Goal: Task Accomplishment & Management: Manage account settings

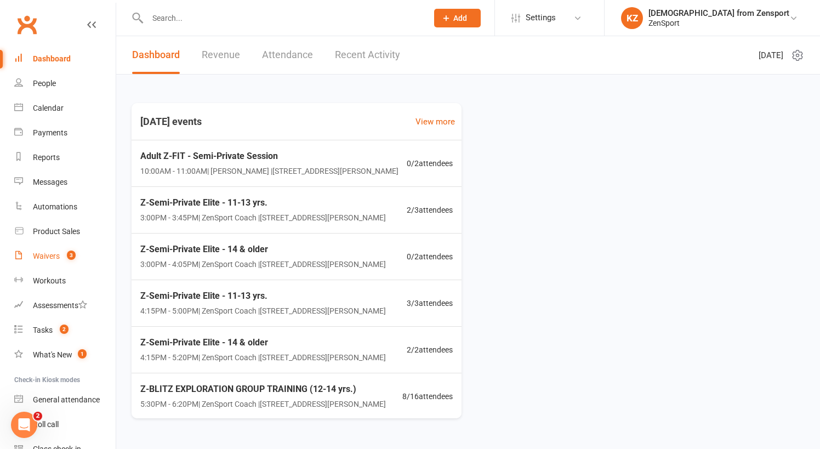
click at [45, 255] on div "Waivers" at bounding box center [46, 256] width 27 height 9
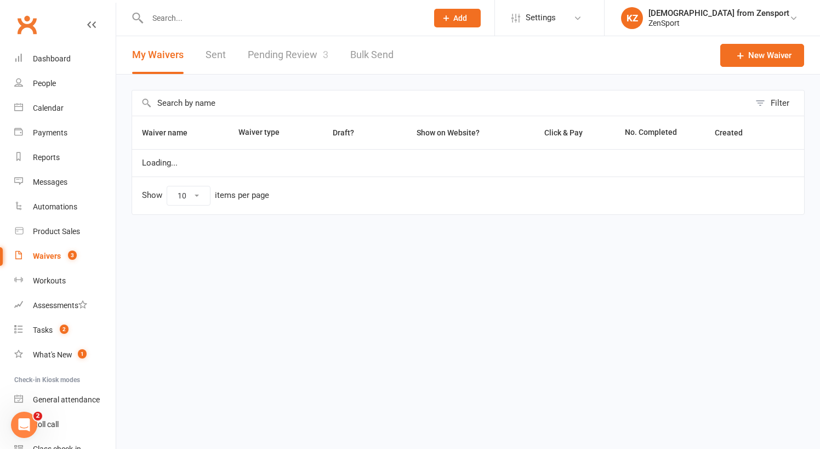
select select "100"
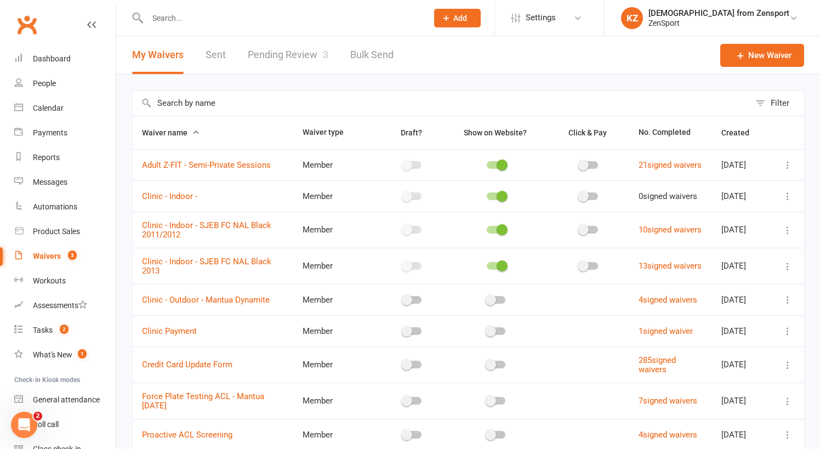
click at [279, 50] on link "Pending Review 3" at bounding box center [288, 55] width 81 height 38
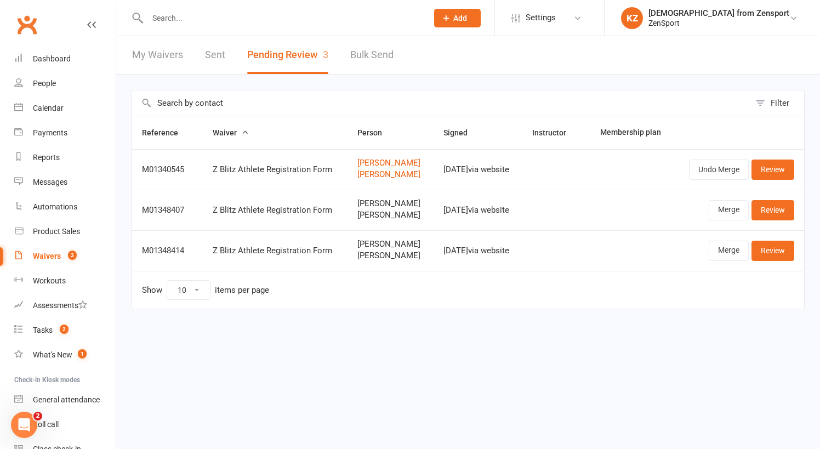
click at [168, 52] on link "My Waivers" at bounding box center [157, 55] width 51 height 38
select select "100"
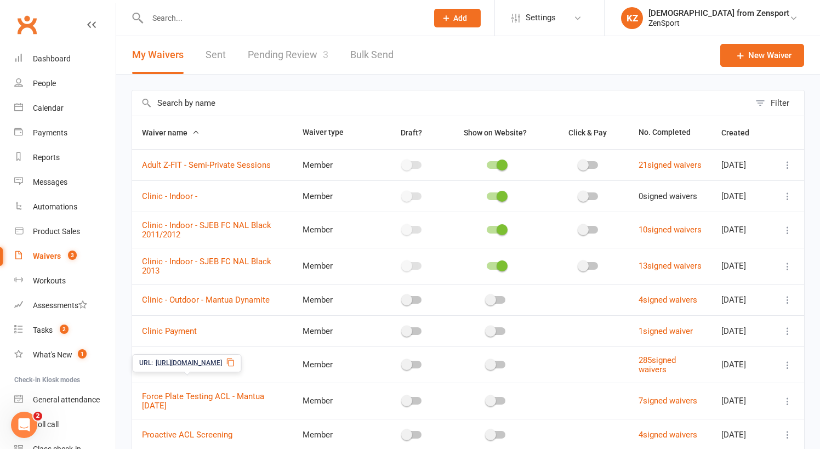
click at [218, 361] on span "https://app.clubworx.com/s/Bw2xXz" at bounding box center [189, 363] width 66 height 10
click at [300, 50] on link "Pending Review 3" at bounding box center [288, 55] width 81 height 38
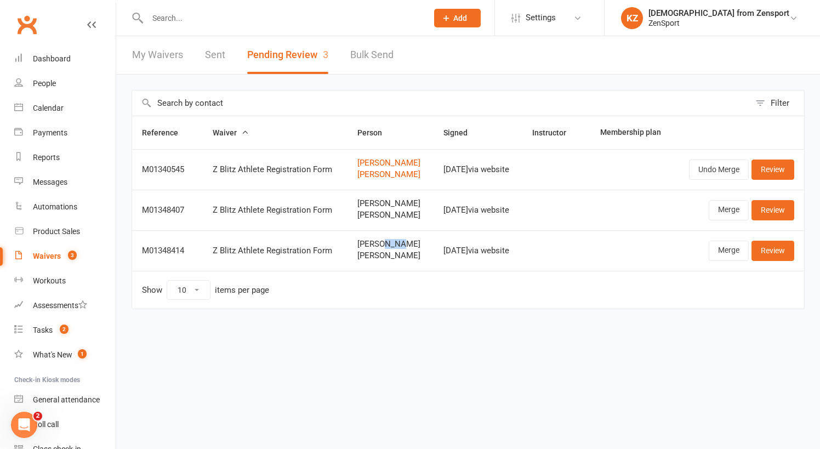
drag, startPoint x: 389, startPoint y: 243, endPoint x: 367, endPoint y: 242, distance: 21.9
click at [367, 242] on span "Brian Dena" at bounding box center [390, 244] width 66 height 9
copy span "Dena"
click at [193, 21] on input "text" at bounding box center [282, 17] width 276 height 15
paste input "Dena"
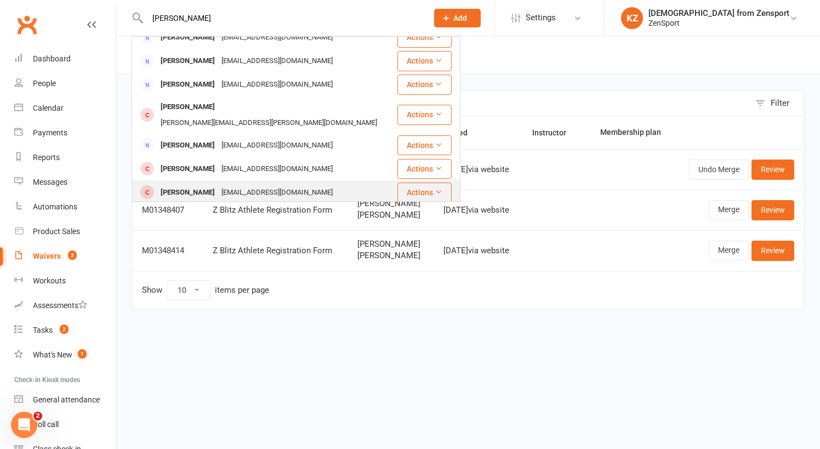
scroll to position [307, 0]
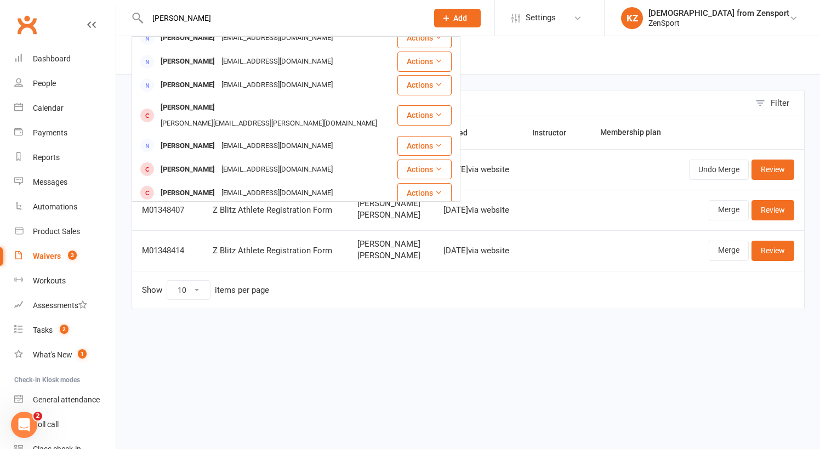
type input "Dena"
click at [254, 349] on html "Dena Aj Denz kdenz10@gmail.com Actions Mark DeNick markdenick13@gmail.com Actio…" at bounding box center [410, 177] width 820 height 355
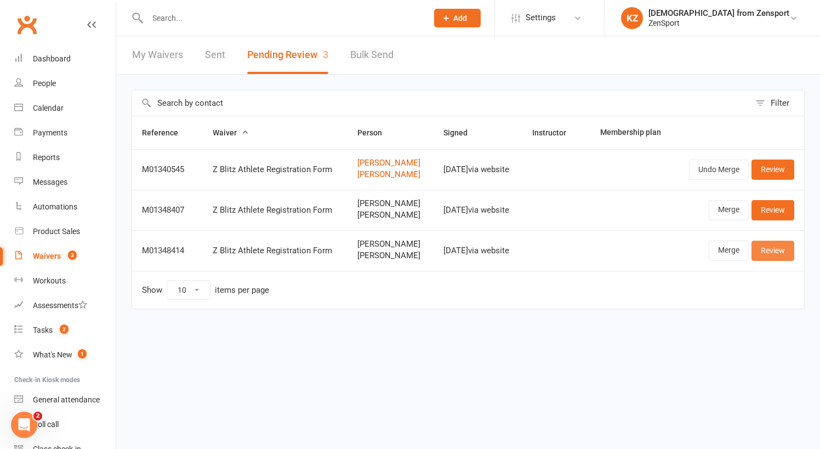
click at [779, 244] on link "Review" at bounding box center [772, 251] width 43 height 20
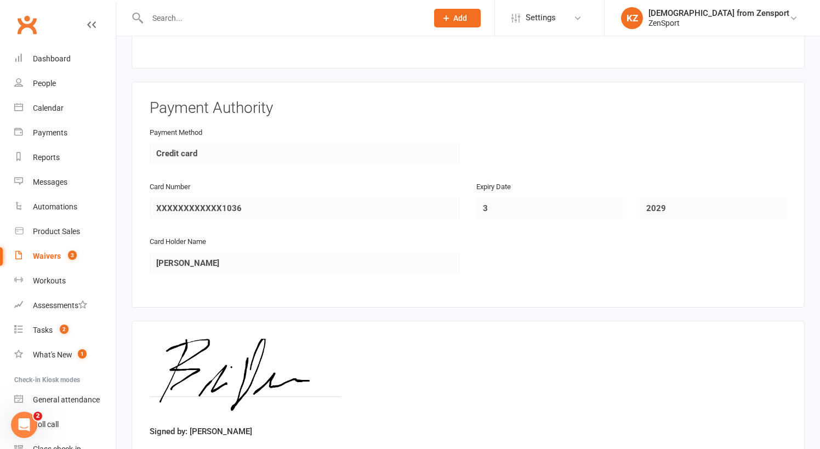
scroll to position [1966, 0]
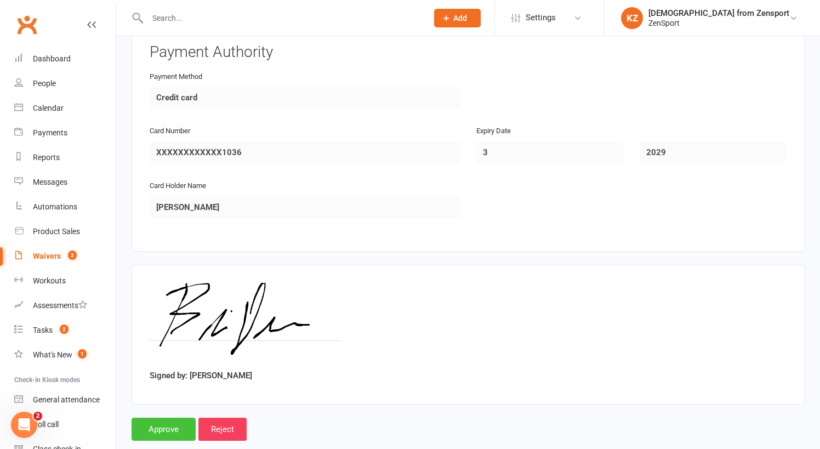
click at [168, 418] on input "Approve" at bounding box center [164, 429] width 64 height 23
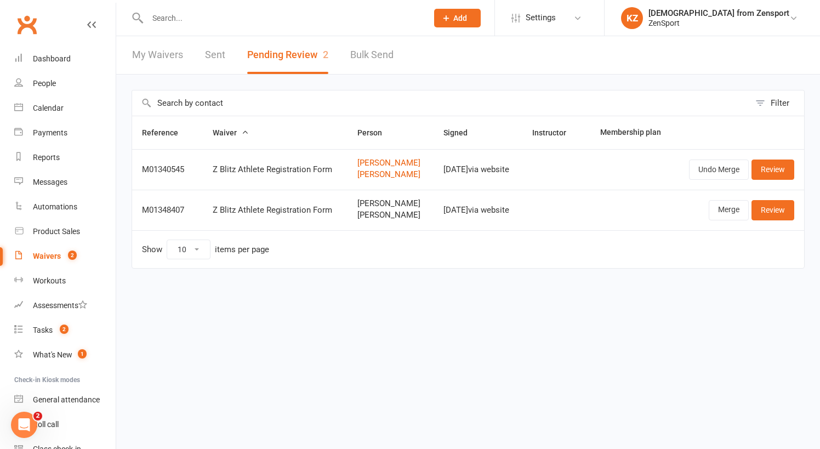
click at [164, 17] on input "text" at bounding box center [282, 17] width 276 height 15
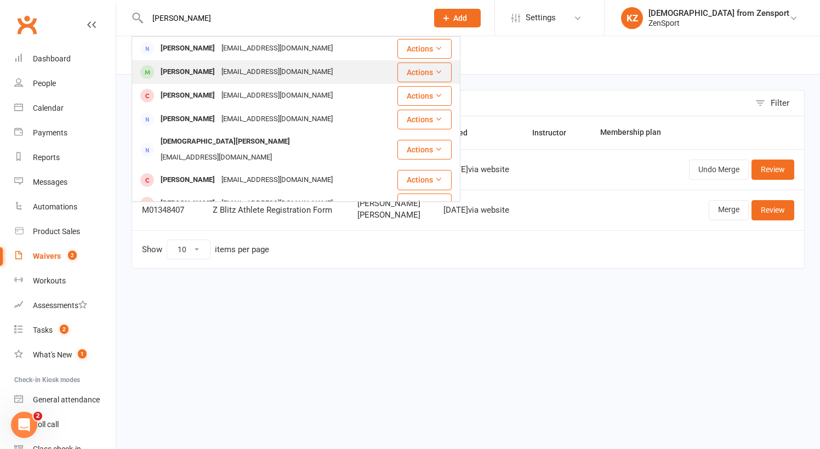
type input "dena"
click at [194, 72] on div "Michael Dena" at bounding box center [187, 72] width 61 height 16
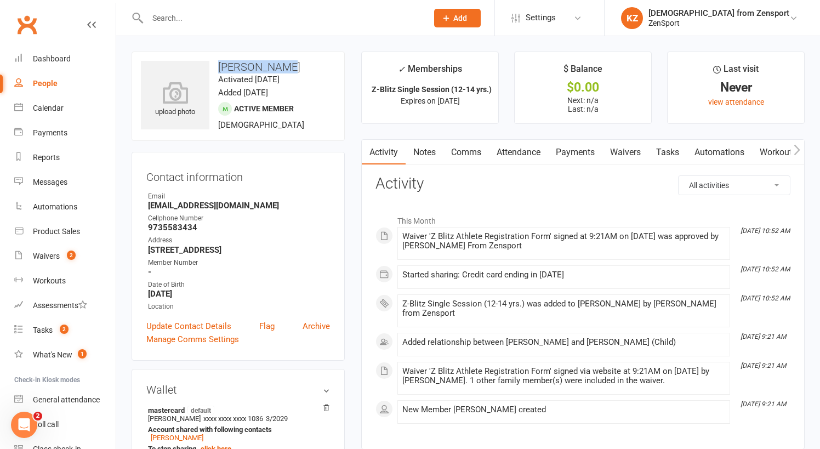
drag, startPoint x: 284, startPoint y: 66, endPoint x: 220, endPoint y: 67, distance: 63.6
click at [220, 67] on h3 "Michael Dena" at bounding box center [238, 67] width 195 height 12
copy h3 "Michael Dena"
click at [55, 254] on div "Waivers" at bounding box center [46, 256] width 27 height 9
select select "100"
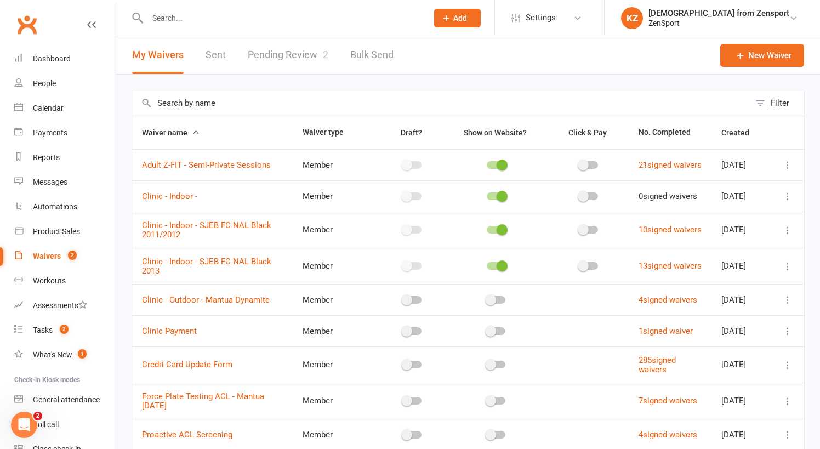
click at [306, 52] on link "Pending Review 2" at bounding box center [288, 55] width 81 height 38
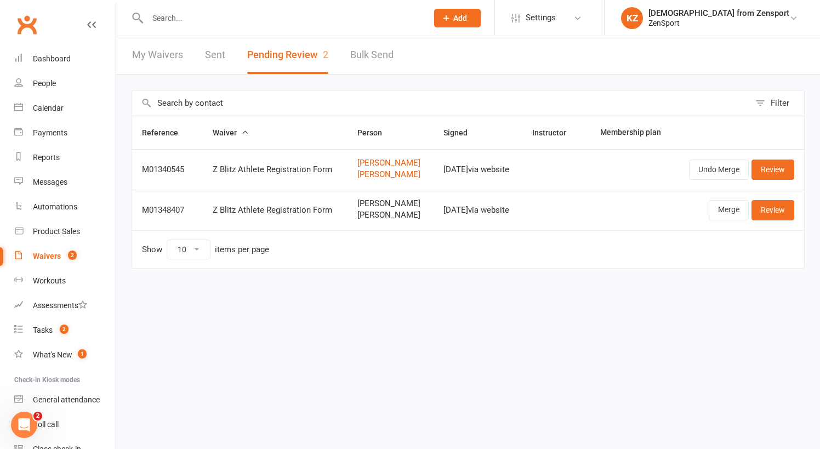
drag, startPoint x: 411, startPoint y: 215, endPoint x: 373, endPoint y: 214, distance: 37.8
click at [373, 214] on span "[PERSON_NAME]" at bounding box center [390, 214] width 66 height 9
copy span "[PERSON_NAME]"
click at [198, 16] on input "text" at bounding box center [282, 17] width 276 height 15
paste input "[PERSON_NAME]"
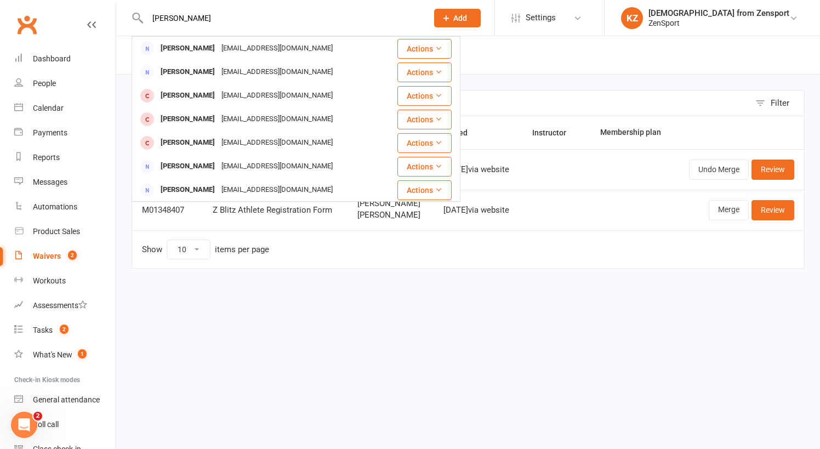
type input "[PERSON_NAME]"
click at [434, 220] on td "Sep 10, 2025 via website" at bounding box center [478, 210] width 89 height 41
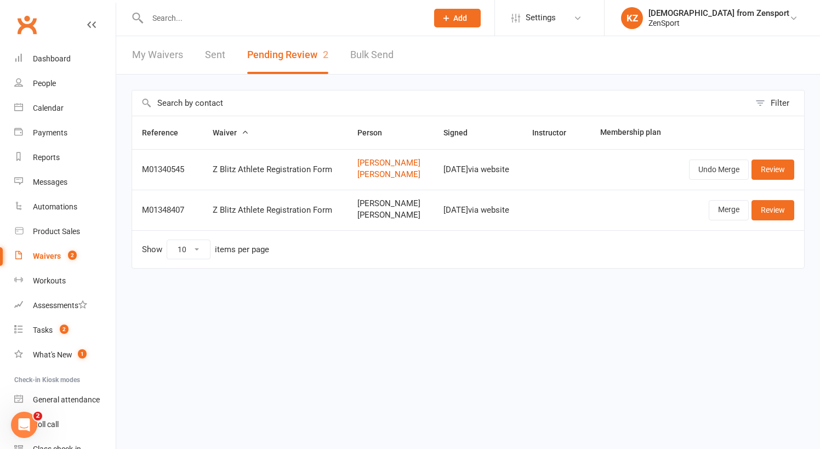
drag, startPoint x: 406, startPoint y: 203, endPoint x: 347, endPoint y: 204, distance: 58.6
click at [357, 204] on span "[PERSON_NAME]" at bounding box center [390, 203] width 66 height 9
copy span "[PERSON_NAME]"
click at [161, 14] on input "text" at bounding box center [282, 17] width 276 height 15
paste input "[PERSON_NAME]"
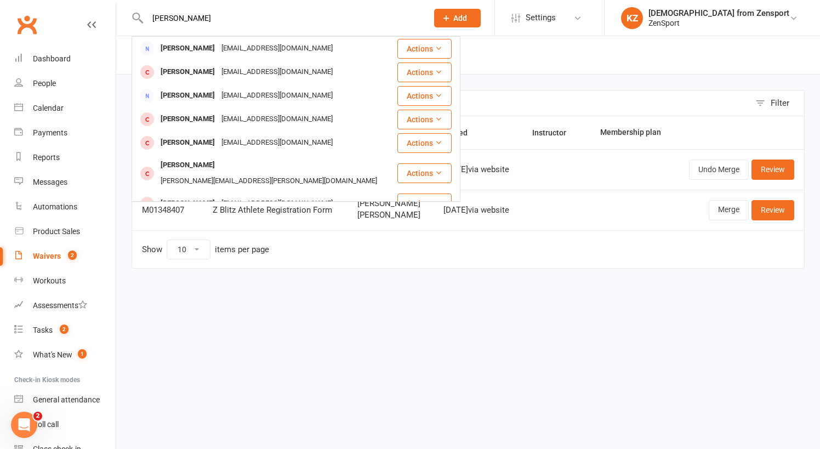
type input "[PERSON_NAME]"
click at [351, 250] on td "Show 10 25 50 100 items per page" at bounding box center [468, 249] width 672 height 38
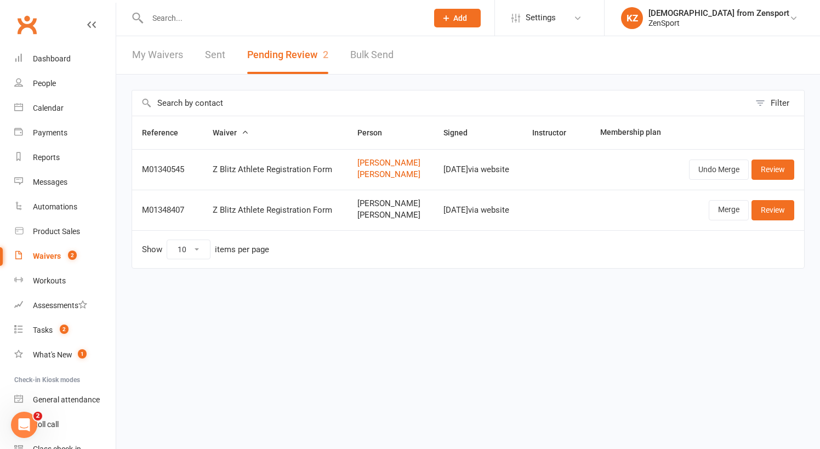
click at [190, 20] on input "text" at bounding box center [282, 17] width 276 height 15
paste input "[PERSON_NAME]"
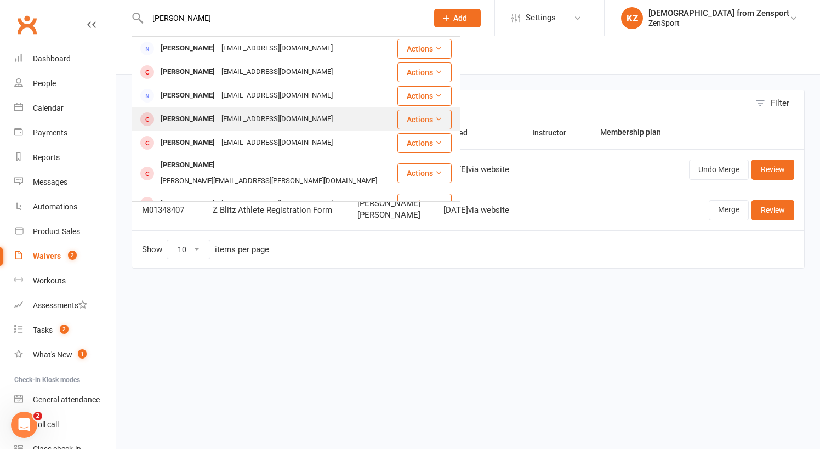
type input "[PERSON_NAME]"
click at [207, 114] on div "[PERSON_NAME]" at bounding box center [187, 119] width 61 height 16
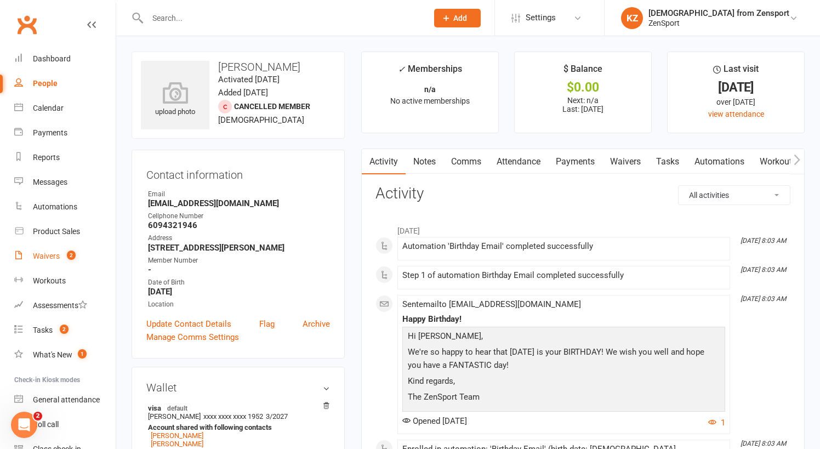
click at [44, 254] on div "Waivers" at bounding box center [46, 256] width 27 height 9
select select "100"
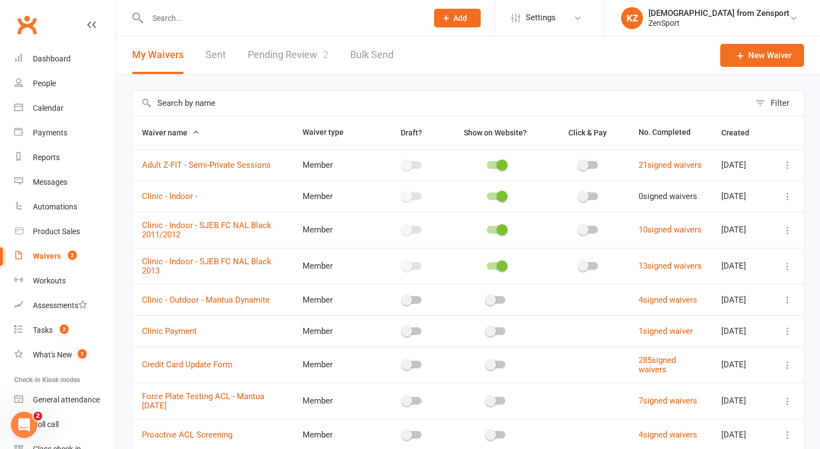
click at [298, 55] on link "Pending Review 2" at bounding box center [288, 55] width 81 height 38
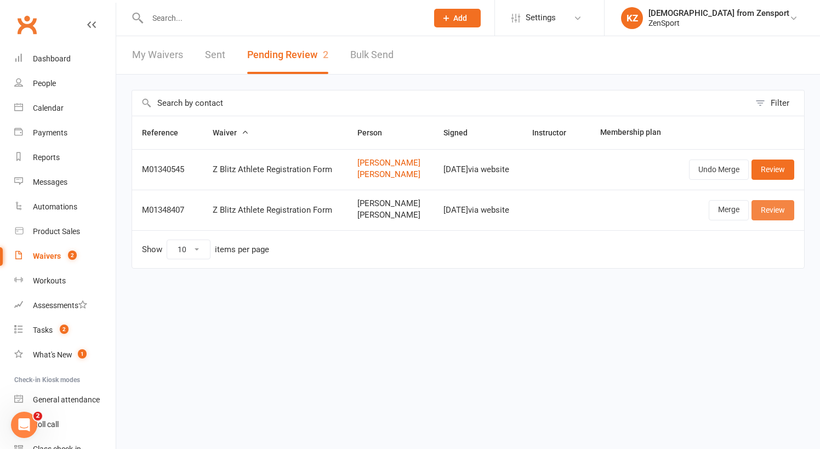
click at [780, 204] on link "Review" at bounding box center [772, 210] width 43 height 20
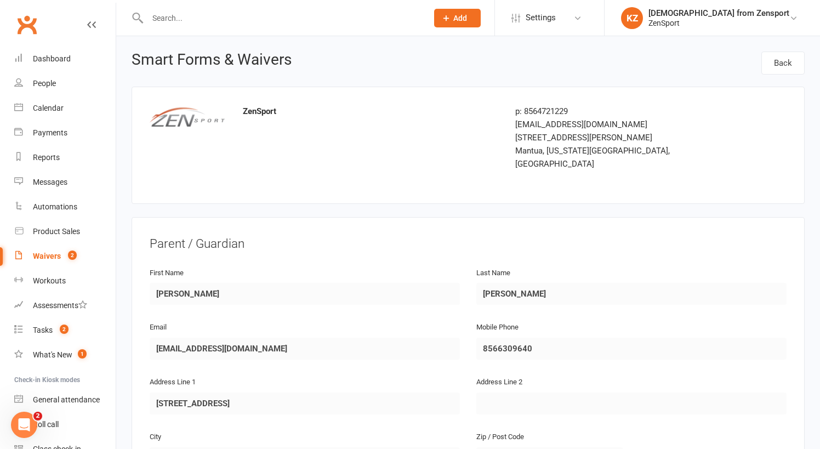
click at [193, 22] on input "text" at bounding box center [282, 17] width 276 height 15
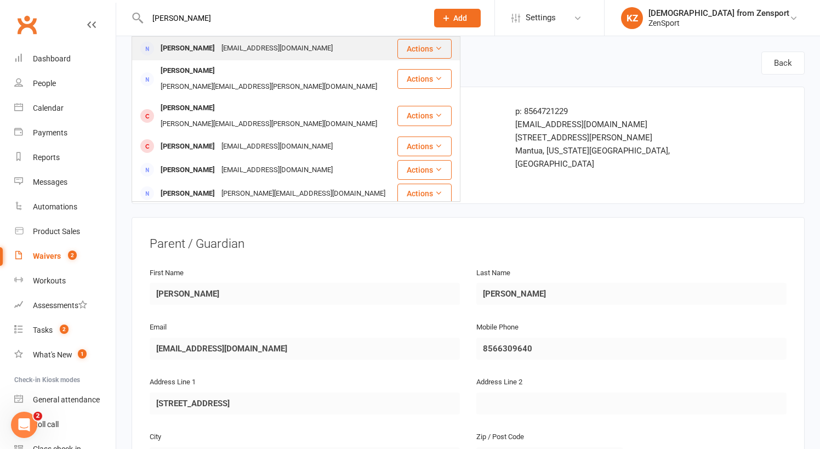
type input "kristin de"
click at [194, 46] on div "Kristin DeAngelis" at bounding box center [187, 49] width 61 height 16
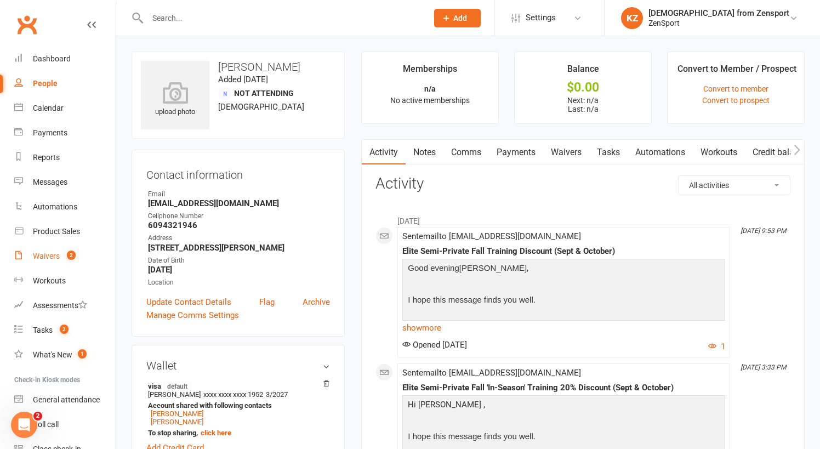
click at [55, 257] on div "Waivers" at bounding box center [46, 256] width 27 height 9
select select "100"
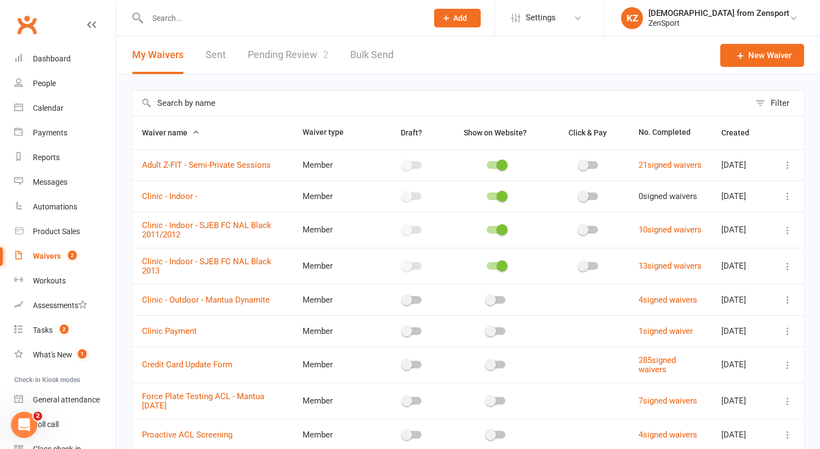
click at [274, 49] on link "Pending Review 2" at bounding box center [288, 55] width 81 height 38
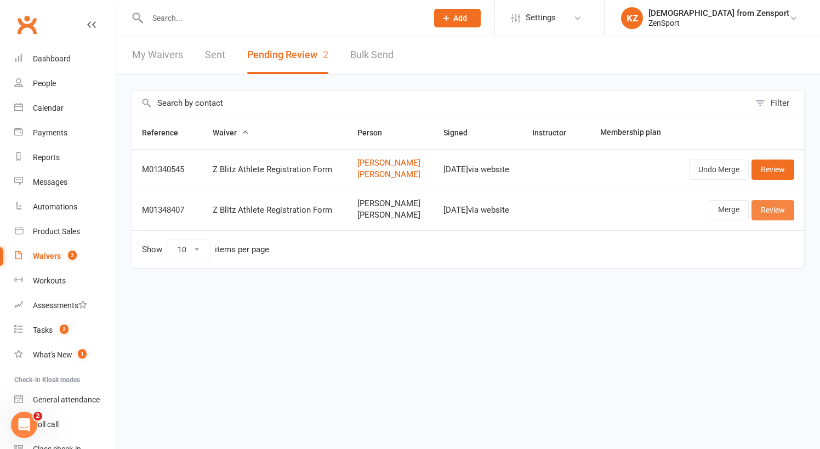
click at [782, 207] on link "Review" at bounding box center [772, 210] width 43 height 20
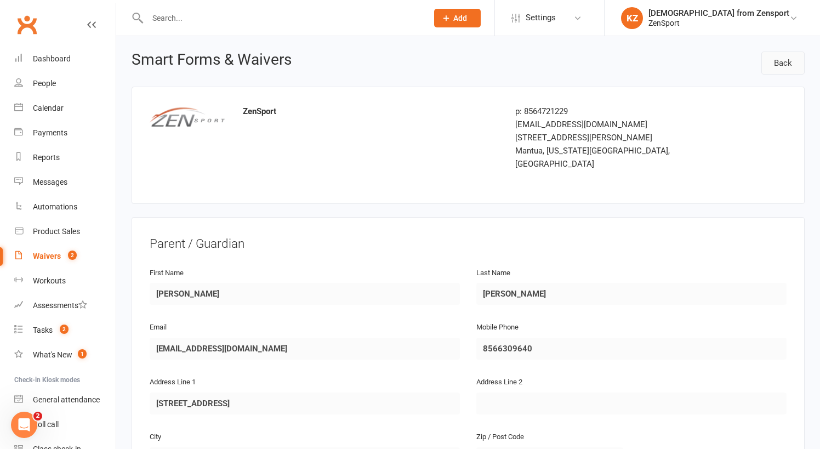
click at [778, 58] on link "Back" at bounding box center [782, 63] width 43 height 23
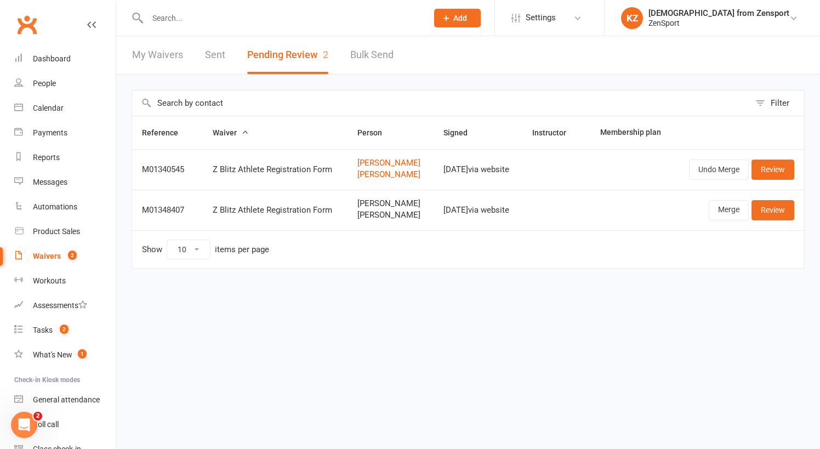
click at [187, 19] on input "text" at bounding box center [282, 17] width 276 height 15
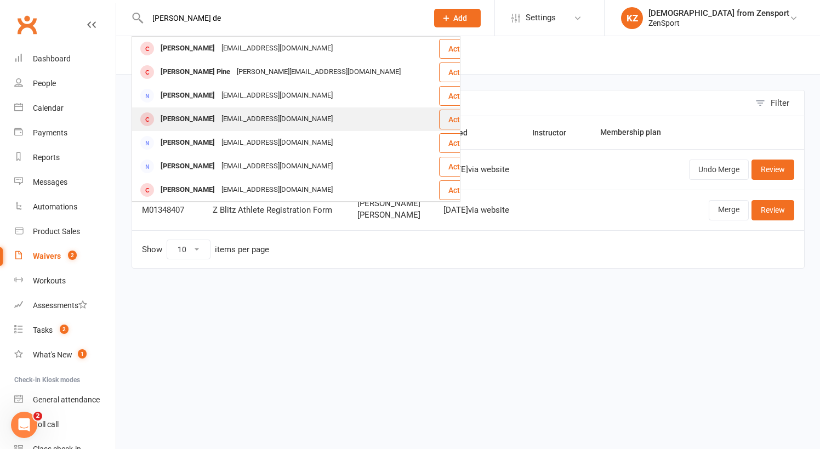
type input "parker de"
click at [208, 114] on div "[PERSON_NAME]" at bounding box center [187, 119] width 61 height 16
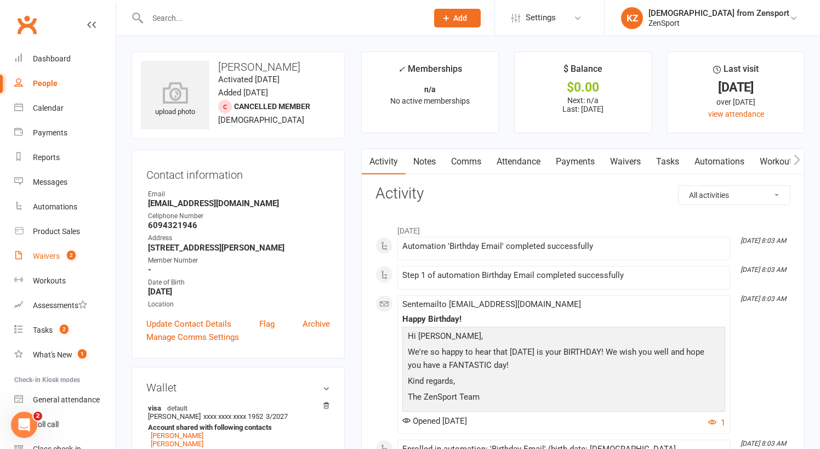
click at [48, 253] on div "Waivers" at bounding box center [46, 256] width 27 height 9
select select "100"
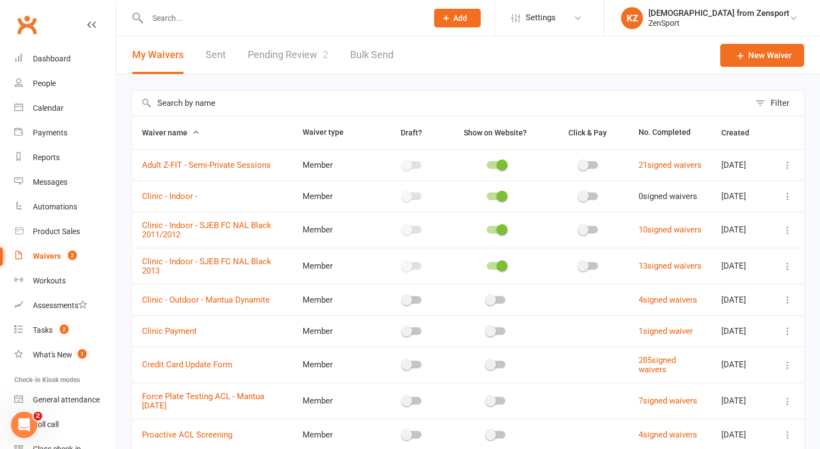
click at [293, 50] on link "Pending Review 2" at bounding box center [288, 55] width 81 height 38
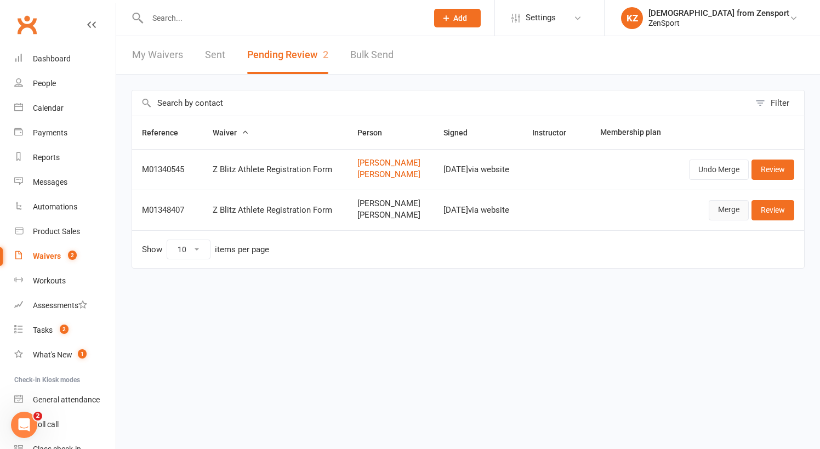
click at [731, 209] on link "Merge" at bounding box center [729, 210] width 40 height 20
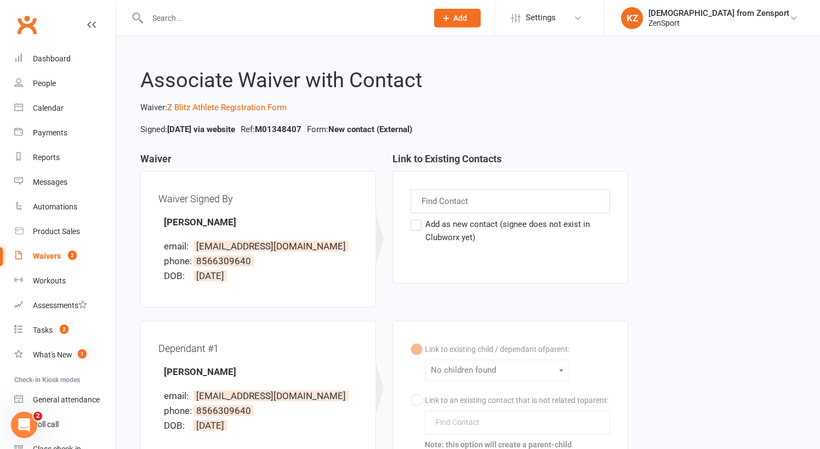
click at [419, 225] on label "Add as new contact (signee does not exist in Clubworx yet)" at bounding box center [511, 231] width 200 height 26
click at [418, 218] on input "Add as new contact (signee does not exist in Clubworx yet)" at bounding box center [414, 218] width 7 height 0
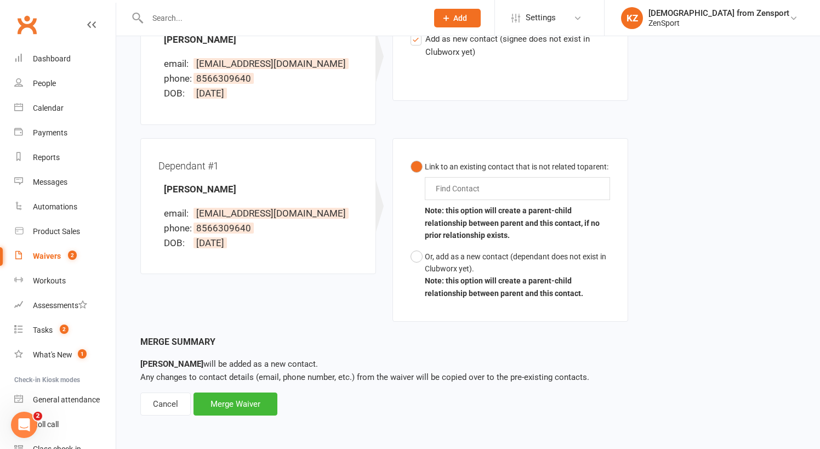
scroll to position [185, 0]
click at [465, 193] on input "text" at bounding box center [461, 188] width 52 height 13
click at [510, 203] on button "Link to an existing contact that is not related to parent : parker parker Note:…" at bounding box center [511, 201] width 200 height 90
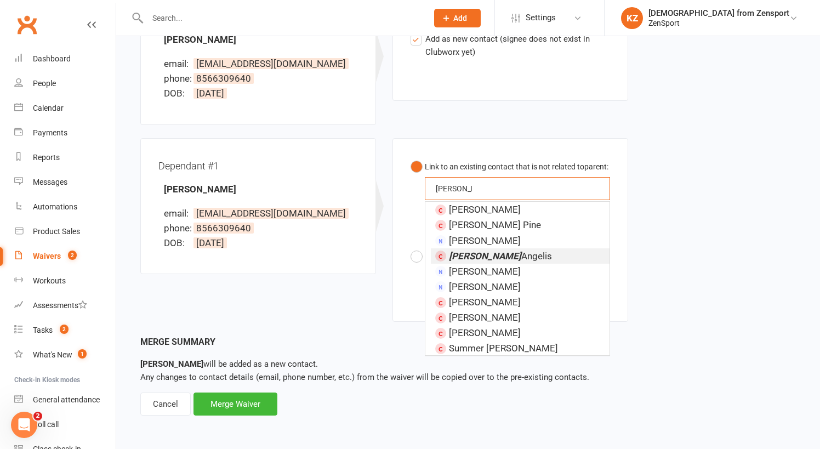
type input "parker de"
click at [512, 261] on span "Parker De Angelis" at bounding box center [500, 255] width 103 height 11
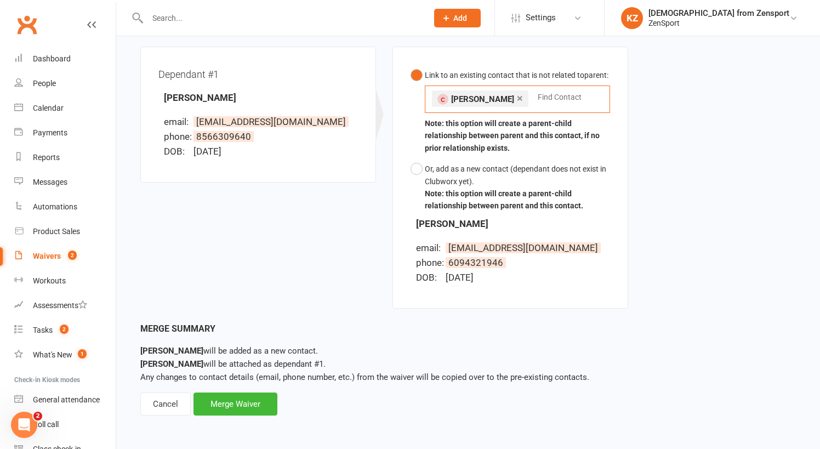
scroll to position [292, 0]
click at [267, 392] on div "Merge Waiver" at bounding box center [235, 403] width 84 height 23
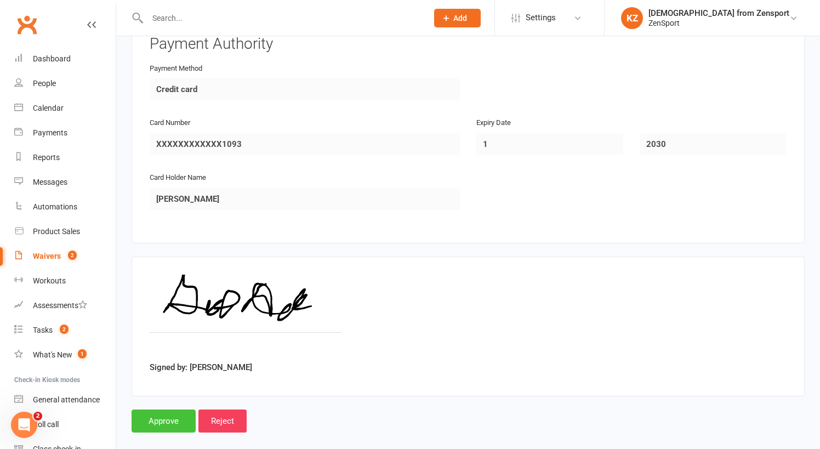
scroll to position [1974, 0]
click at [168, 410] on input "Approve" at bounding box center [164, 421] width 64 height 23
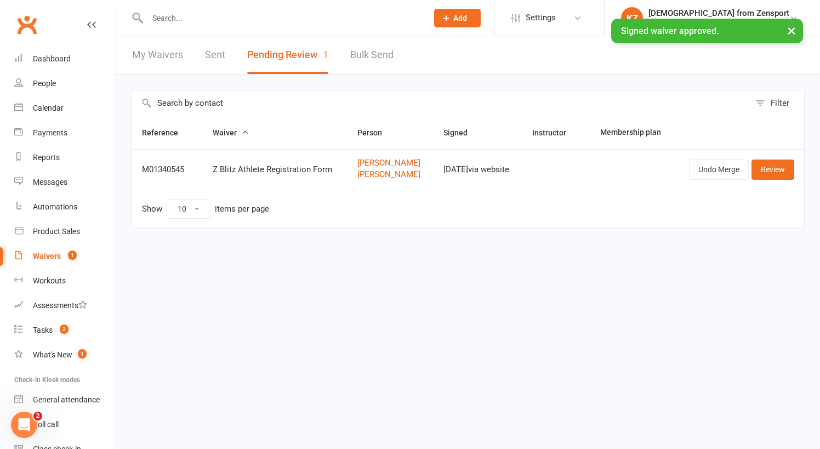
click at [215, 18] on input "text" at bounding box center [282, 17] width 276 height 15
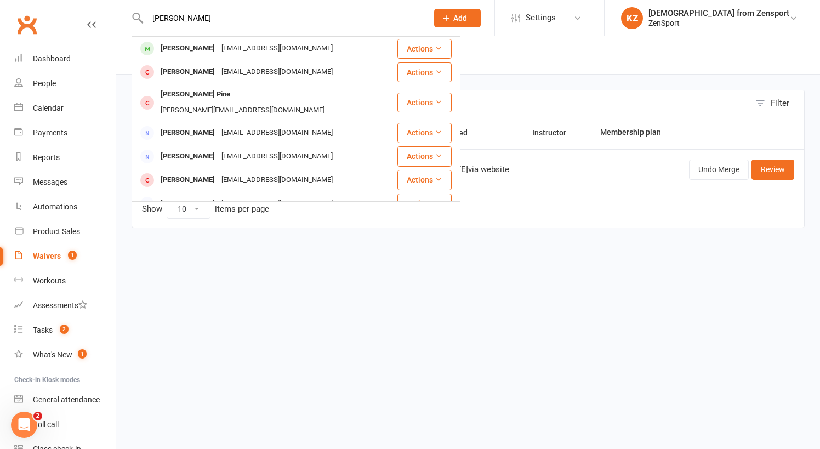
type input "parker dean"
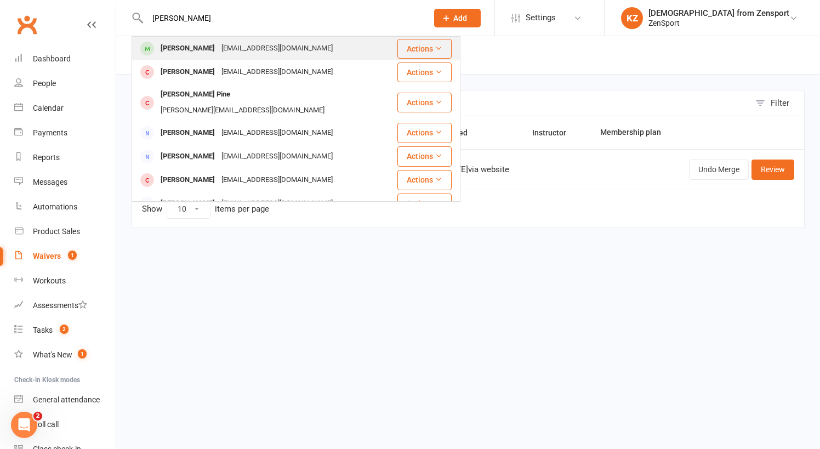
drag, startPoint x: 215, startPoint y: 18, endPoint x: 205, endPoint y: 53, distance: 36.6
click at [205, 53] on div "[PERSON_NAME]" at bounding box center [187, 49] width 61 height 16
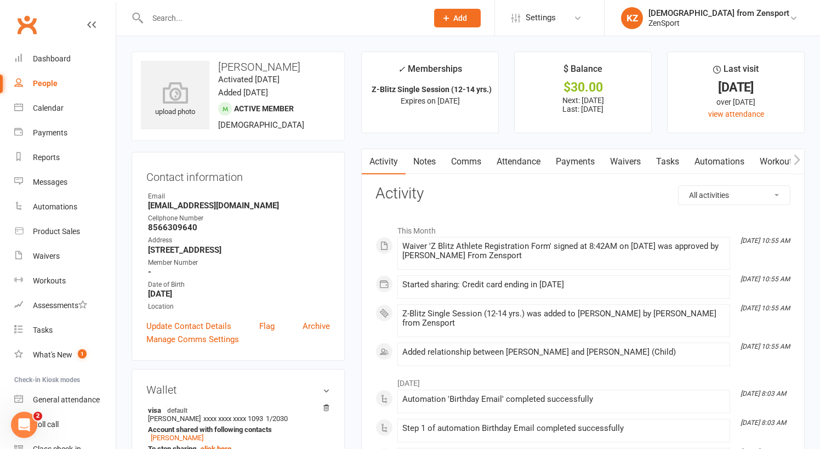
click at [171, 19] on input "text" at bounding box center [282, 17] width 276 height 15
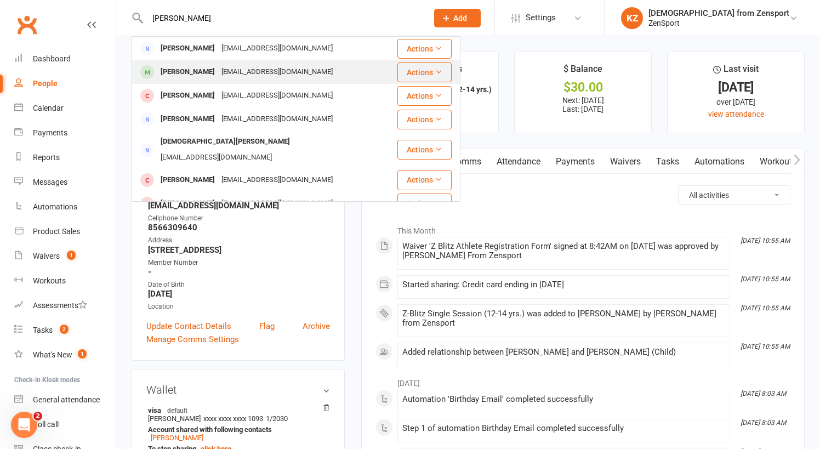
type input "dena"
click at [189, 72] on div "Michael Dena" at bounding box center [187, 72] width 61 height 16
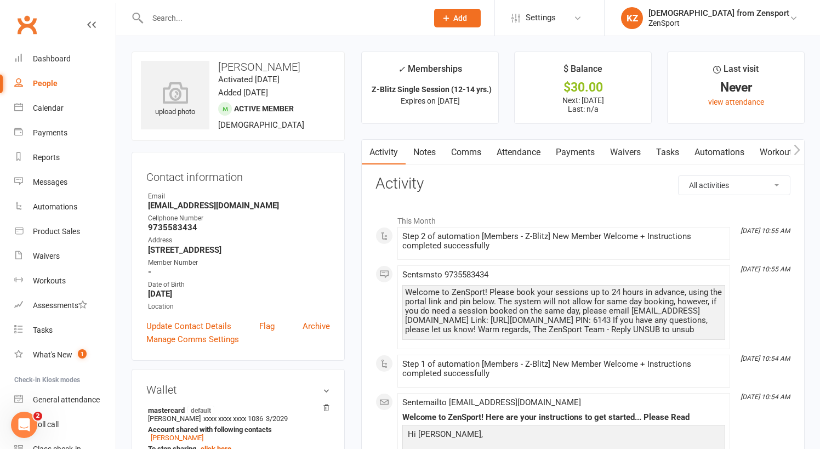
click at [241, 19] on input "text" at bounding box center [282, 17] width 276 height 15
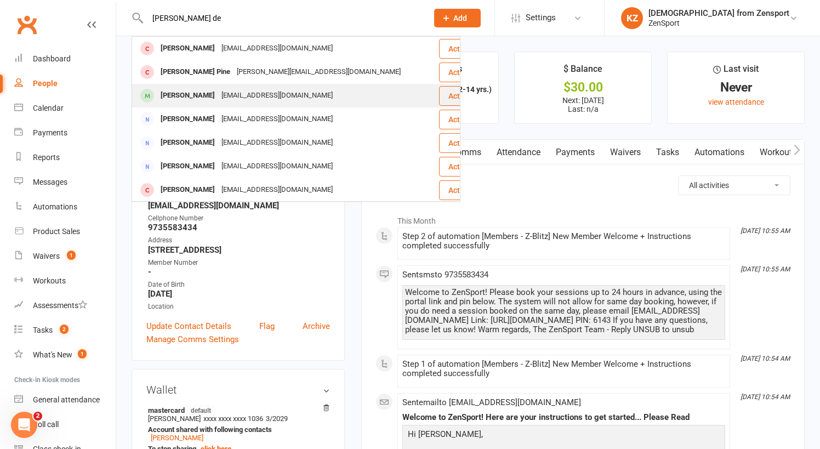
type input "[PERSON_NAME] de"
click at [237, 90] on div "[EMAIL_ADDRESS][DOMAIN_NAME]" at bounding box center [277, 96] width 118 height 16
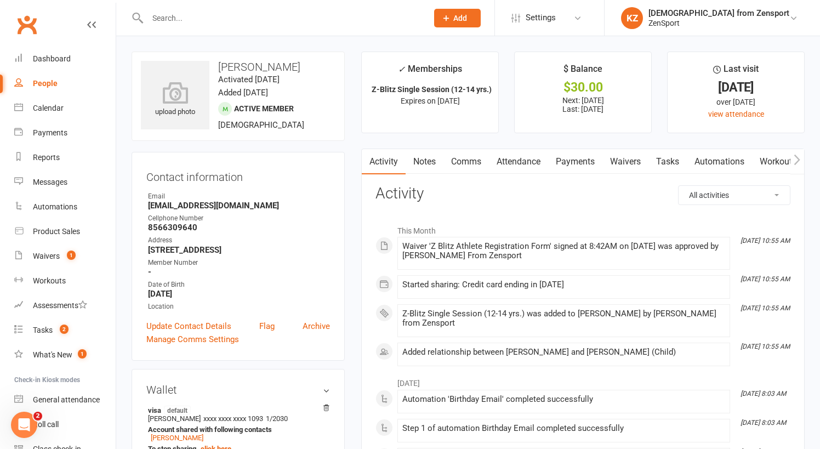
click at [716, 154] on link "Automations" at bounding box center [719, 161] width 65 height 25
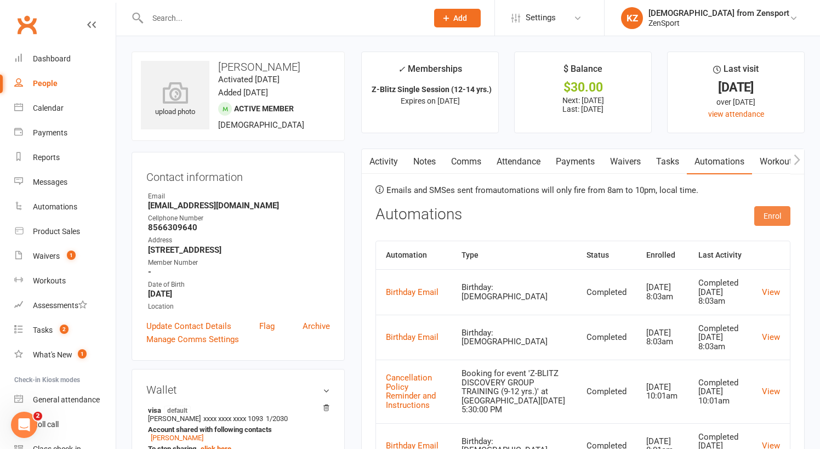
click at [772, 210] on button "Enrol" at bounding box center [772, 216] width 36 height 20
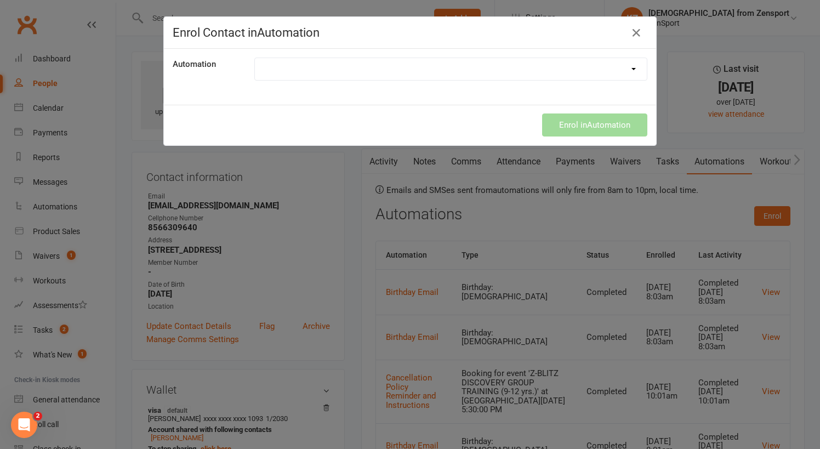
select select "298"
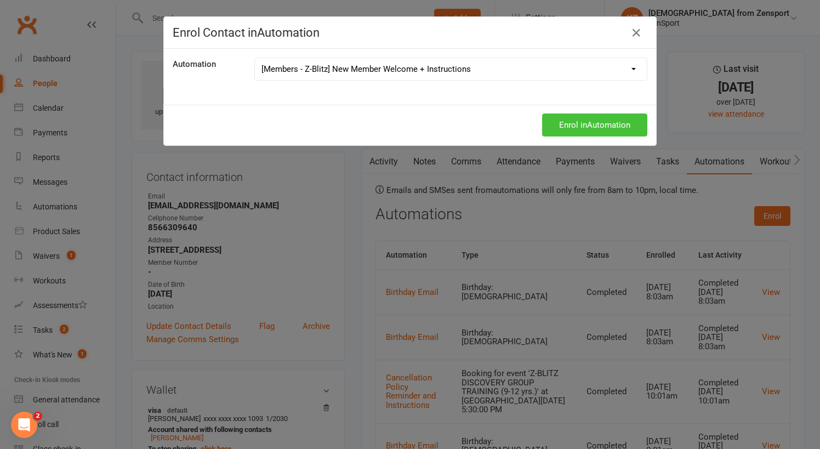
click at [566, 126] on button "Enrol in Automation" at bounding box center [594, 124] width 105 height 23
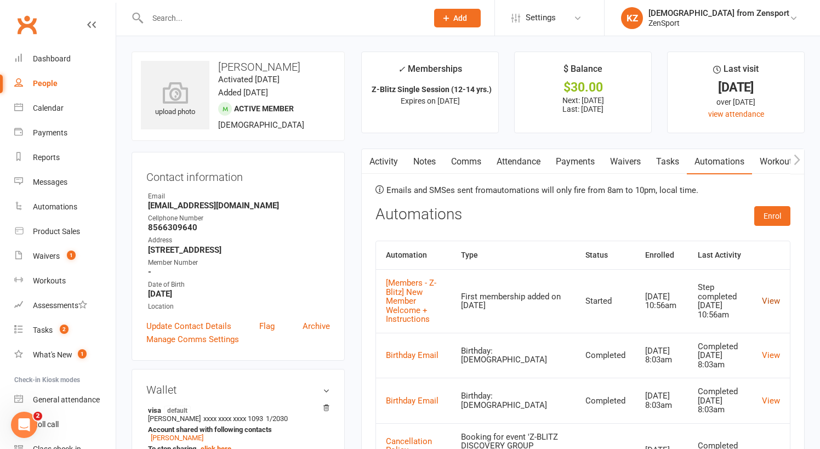
click at [775, 305] on link "View" at bounding box center [771, 301] width 18 height 10
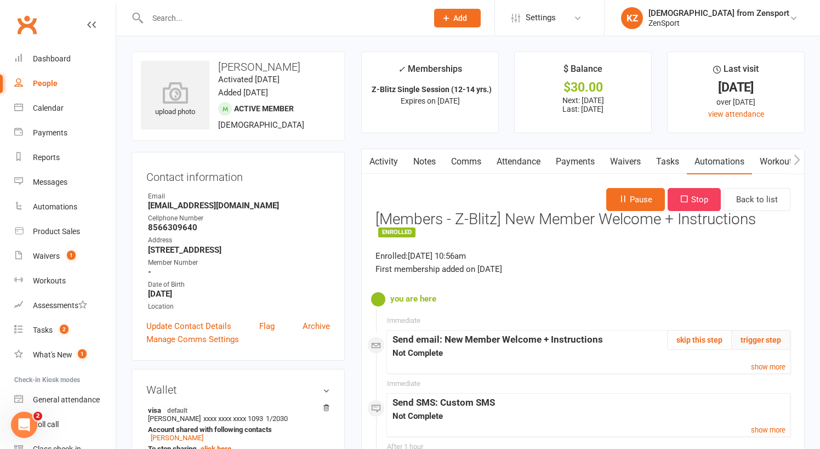
click at [754, 337] on button "trigger step" at bounding box center [760, 340] width 59 height 20
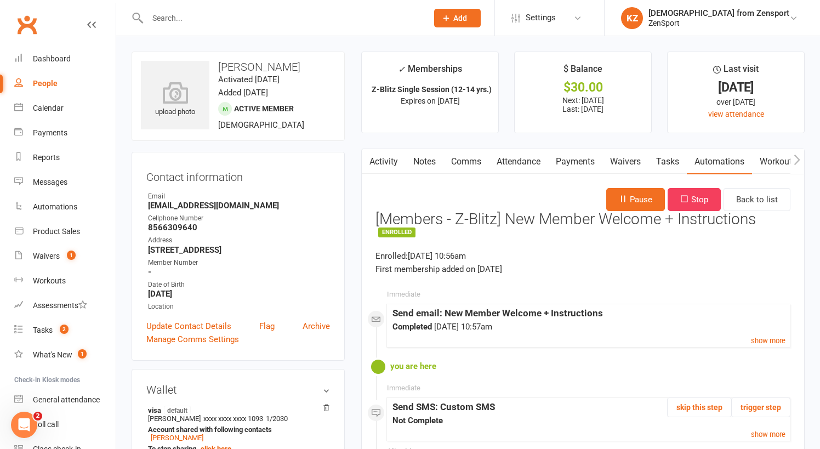
click at [384, 158] on link "Activity" at bounding box center [384, 161] width 44 height 25
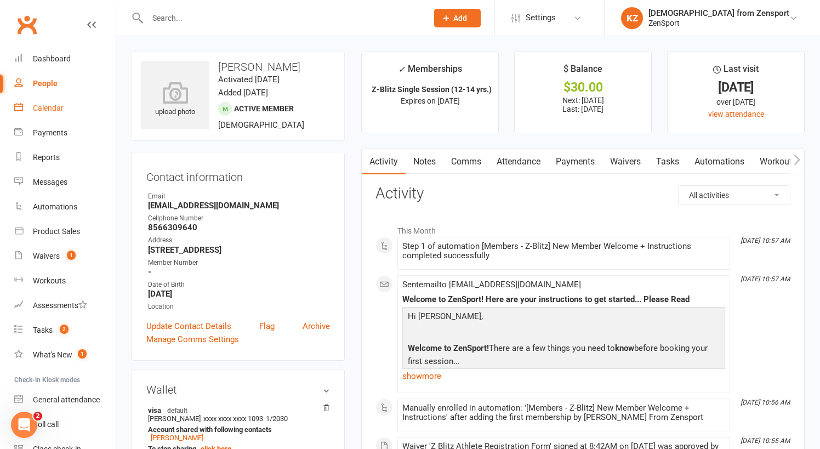
click at [42, 103] on link "Calendar" at bounding box center [64, 108] width 101 height 25
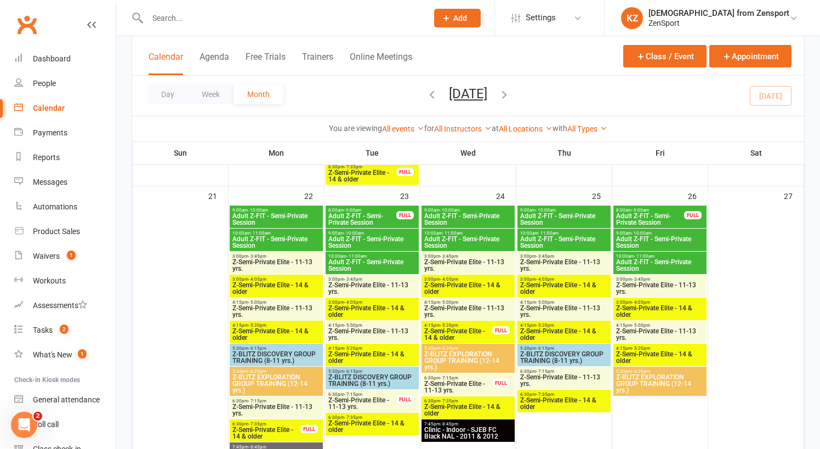
scroll to position [868, 0]
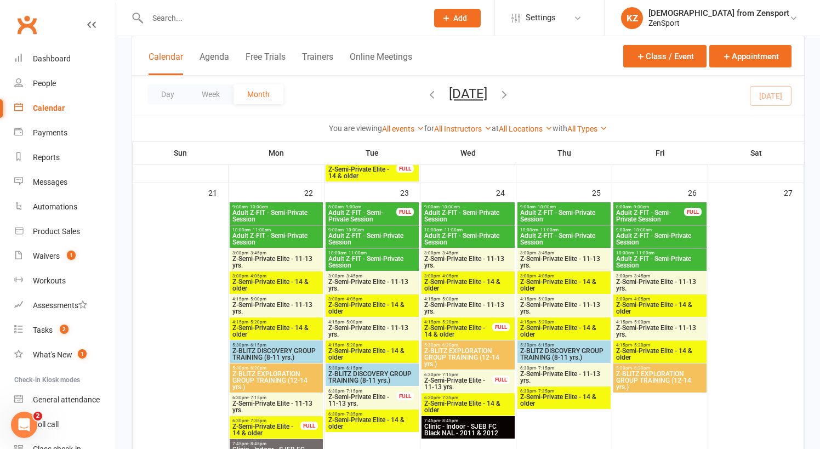
click at [460, 94] on button "[DATE]" at bounding box center [468, 93] width 38 height 15
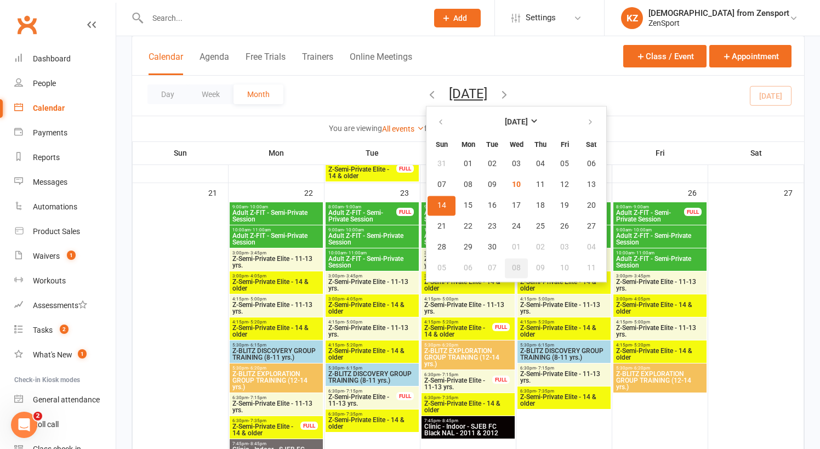
click at [512, 267] on span "08" at bounding box center [516, 268] width 9 height 9
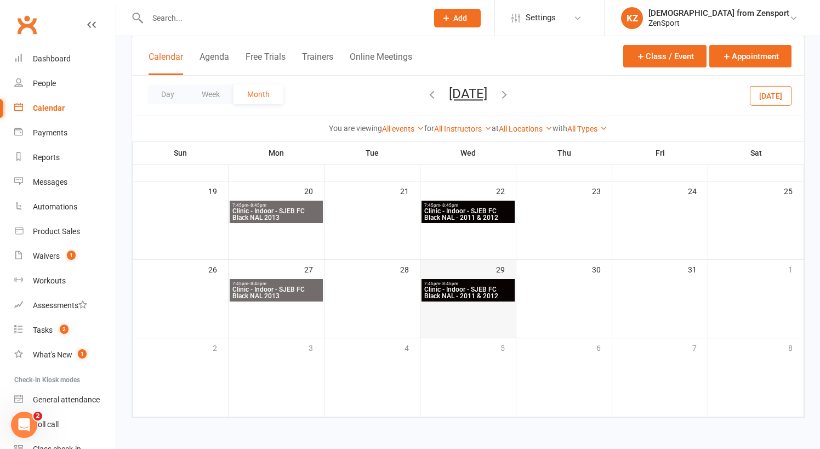
scroll to position [498, 0]
